Goal: Information Seeking & Learning: Learn about a topic

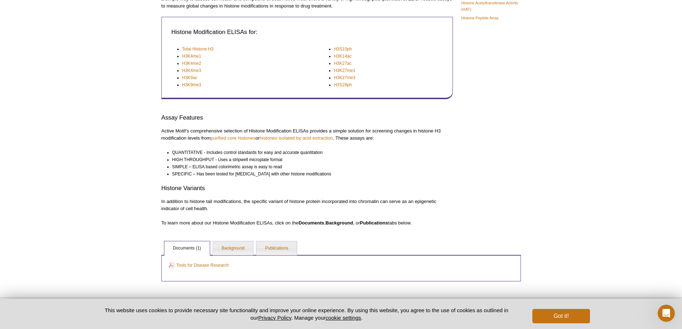
scroll to position [174, 0]
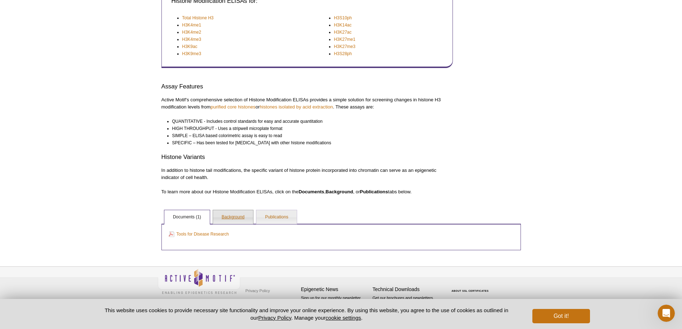
click at [213, 217] on link "Background" at bounding box center [233, 217] width 40 height 14
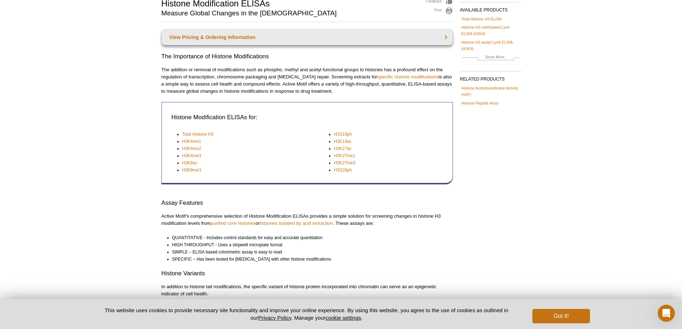
scroll to position [0, 0]
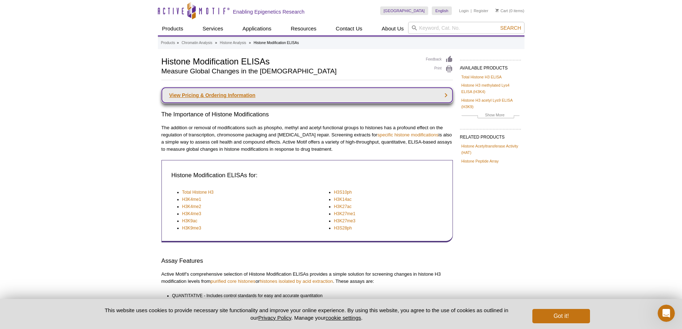
click at [445, 93] on link "View Pricing & Ordering Information" at bounding box center [307, 95] width 291 height 16
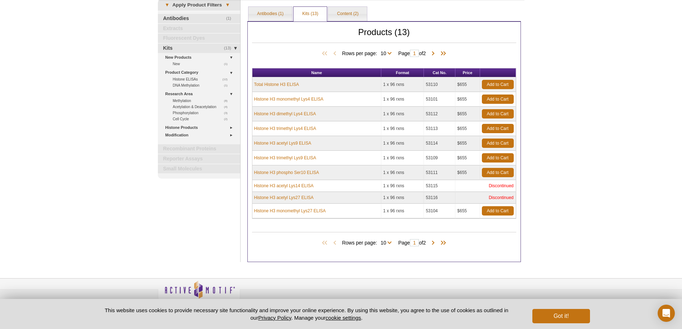
scroll to position [60, 0]
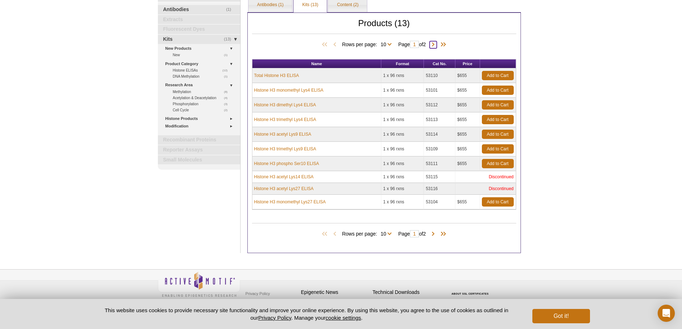
click at [433, 41] on span at bounding box center [433, 44] width 7 height 7
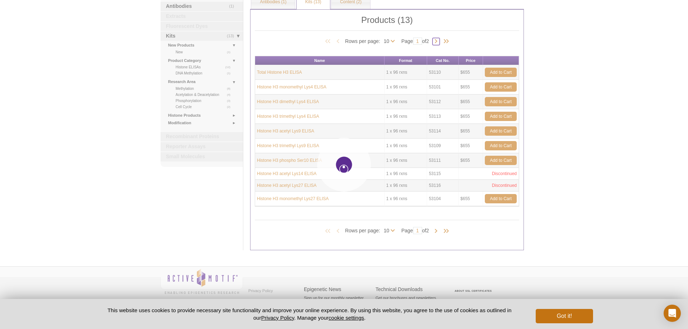
scroll to position [49, 0]
type input "2"
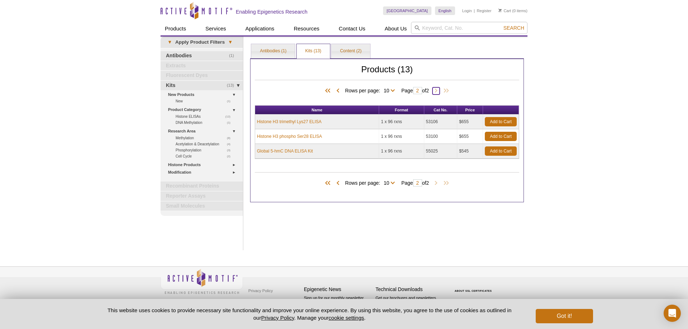
scroll to position [0, 0]
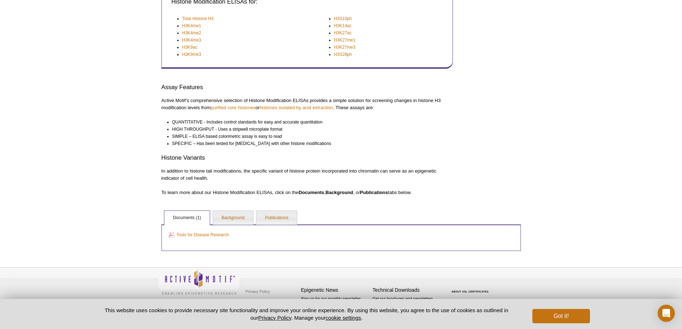
scroll to position [185, 0]
click at [235, 212] on link "Background" at bounding box center [233, 217] width 40 height 14
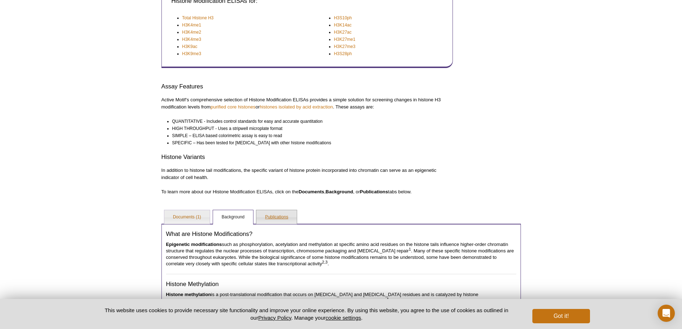
click at [281, 221] on link "Publications" at bounding box center [276, 217] width 40 height 14
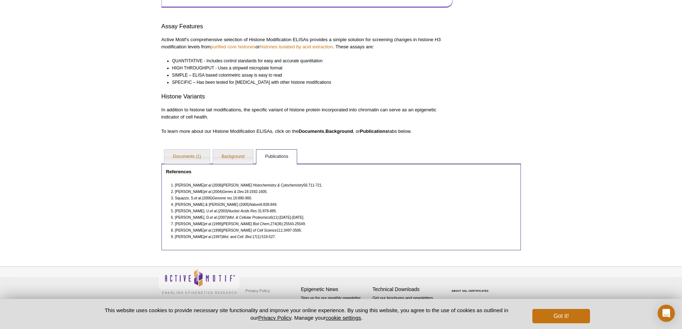
scroll to position [235, 0]
